Goal: Task Accomplishment & Management: Use online tool/utility

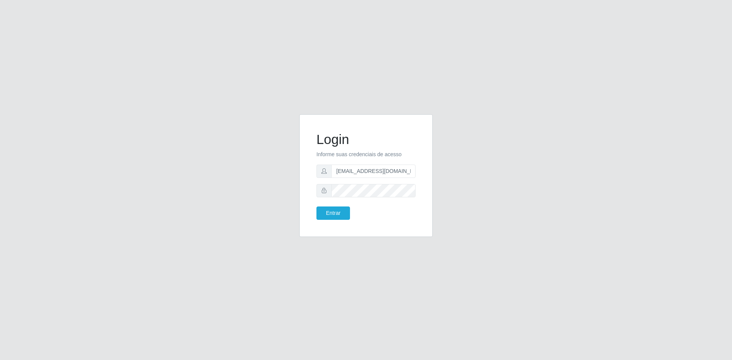
click at [345, 216] on button "Entrar" at bounding box center [333, 213] width 34 height 13
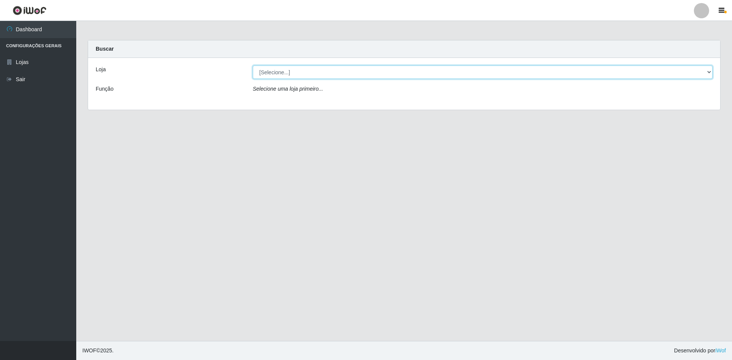
click at [272, 76] on select "[Selecione...] Hiper Queiroz - [GEOGRAPHIC_DATA] [GEOGRAPHIC_DATA] [GEOGRAPHIC_…" at bounding box center [483, 72] width 460 height 13
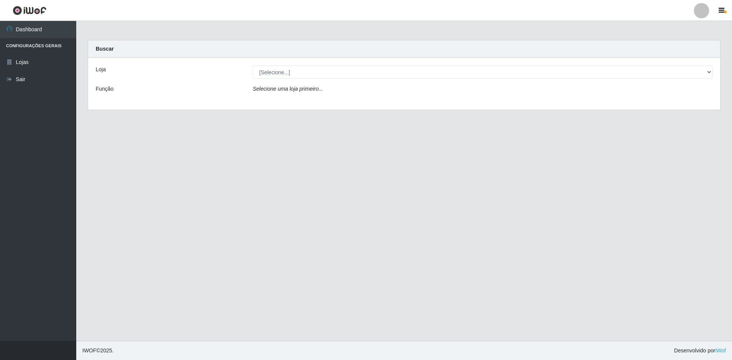
click at [281, 111] on div "Carregando... Buscar Loja [Selecione...] Hiper Queiroz - [GEOGRAPHIC_DATA] Quei…" at bounding box center [404, 79] width 644 height 79
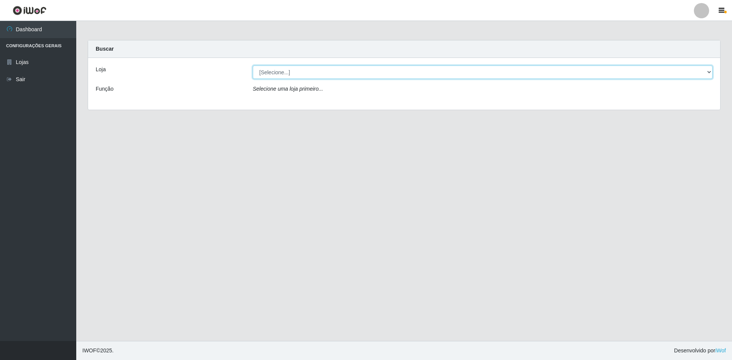
click at [273, 77] on select "[Selecione...] Hiper Queiroz - [GEOGRAPHIC_DATA] [GEOGRAPHIC_DATA] [GEOGRAPHIC_…" at bounding box center [483, 72] width 460 height 13
select select "517"
click at [253, 66] on select "[Selecione...] Hiper Queiroz - [GEOGRAPHIC_DATA] [GEOGRAPHIC_DATA] [GEOGRAPHIC_…" at bounding box center [483, 72] width 460 height 13
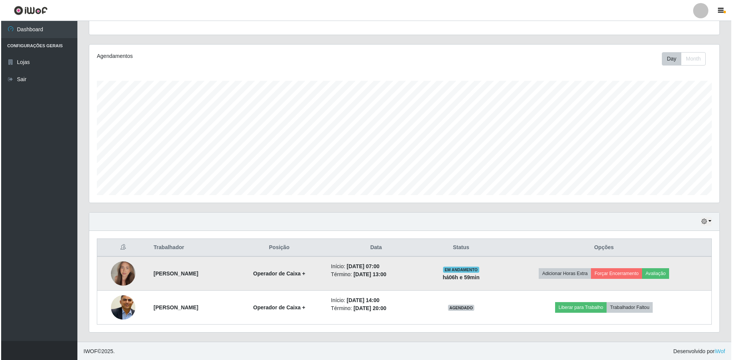
scroll to position [78, 0]
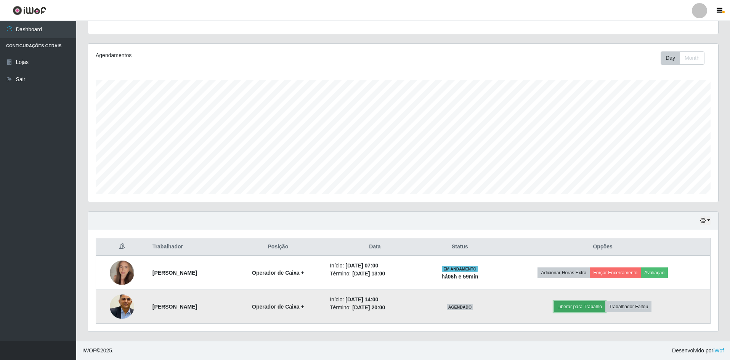
click at [593, 307] on button "Liberar para Trabalho" at bounding box center [579, 307] width 51 height 11
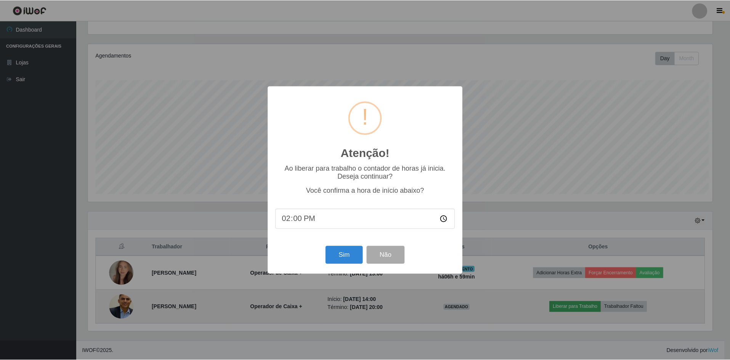
scroll to position [158, 626]
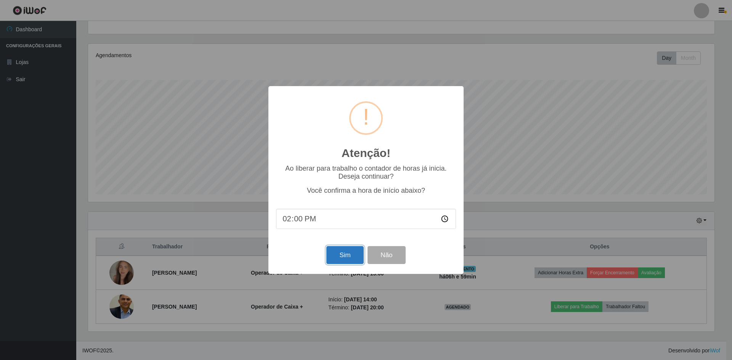
click at [351, 252] on button "Sim" at bounding box center [344, 255] width 37 height 18
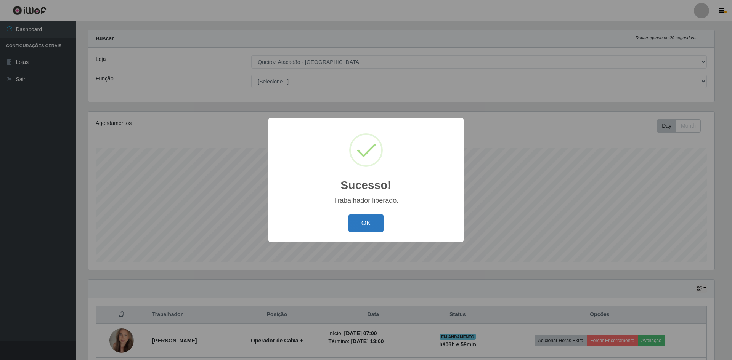
click at [373, 223] on button "OK" at bounding box center [366, 224] width 35 height 18
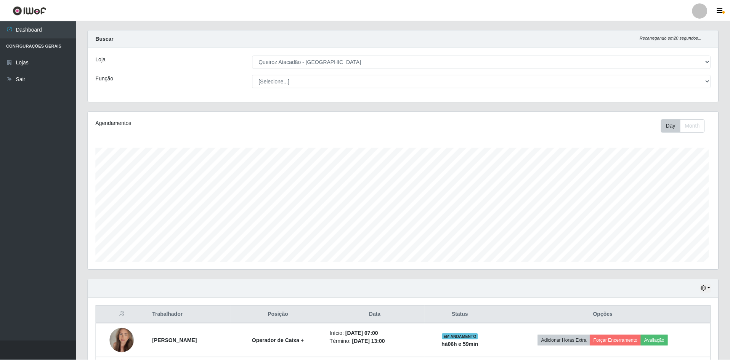
scroll to position [158, 630]
